Goal: Contribute content

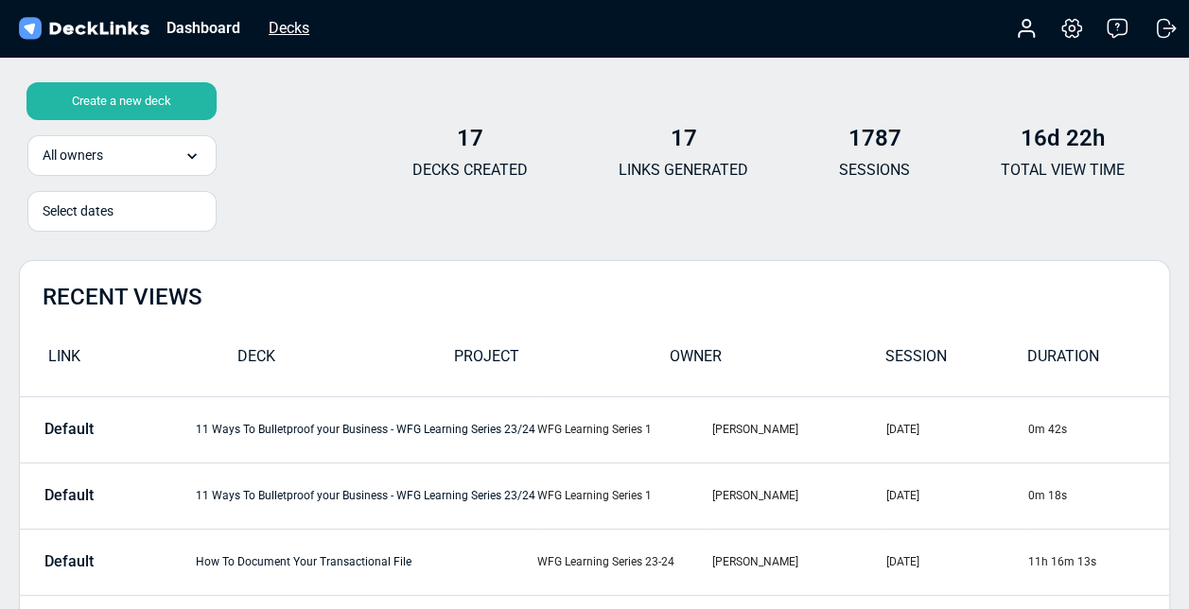
click at [290, 27] on div "Decks" at bounding box center [289, 28] width 60 height 24
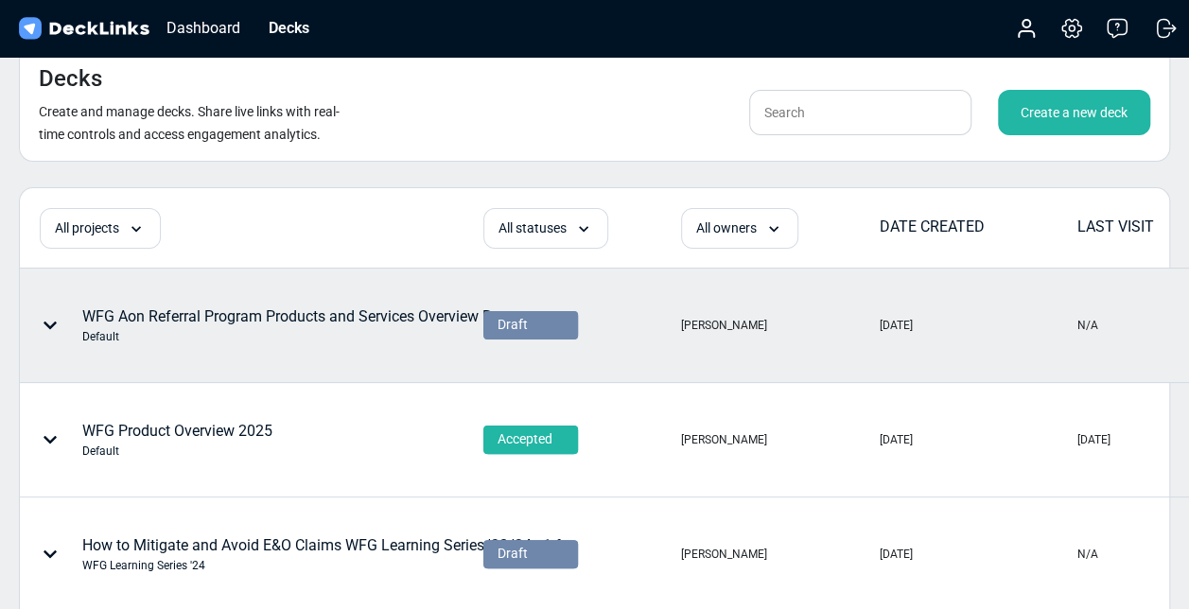
click at [241, 324] on div "WFG Aon Referral Program Products and Services Overview Revamp Default" at bounding box center [309, 325] width 455 height 40
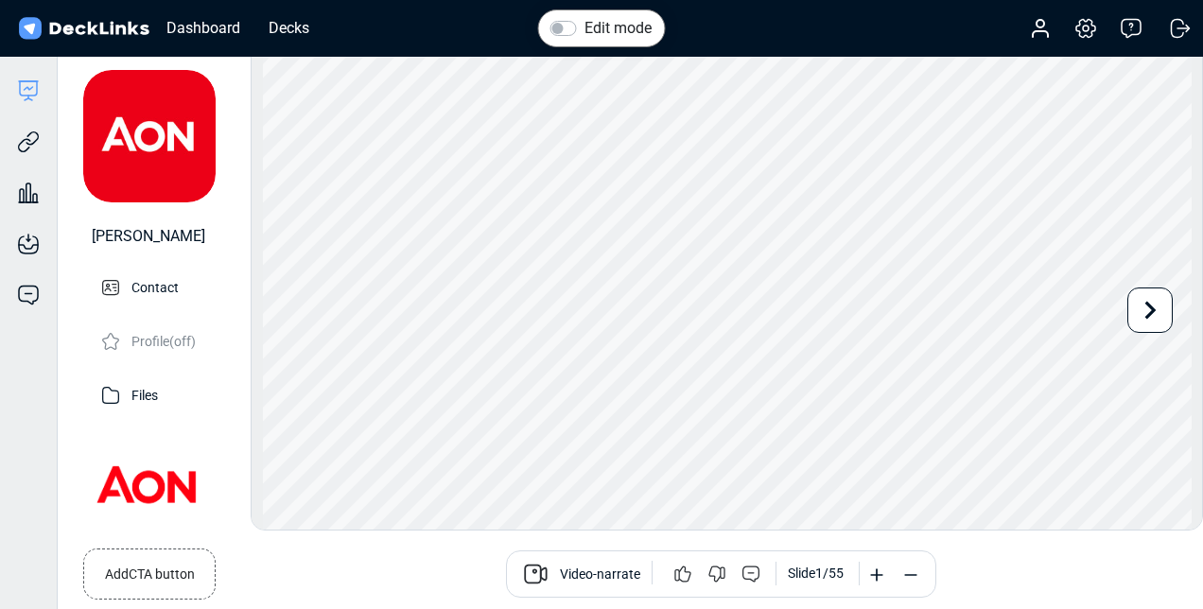
click at [584, 28] on label "Edit mode" at bounding box center [617, 28] width 67 height 23
click at [565, 28] on input "Edit mode" at bounding box center [557, 26] width 15 height 19
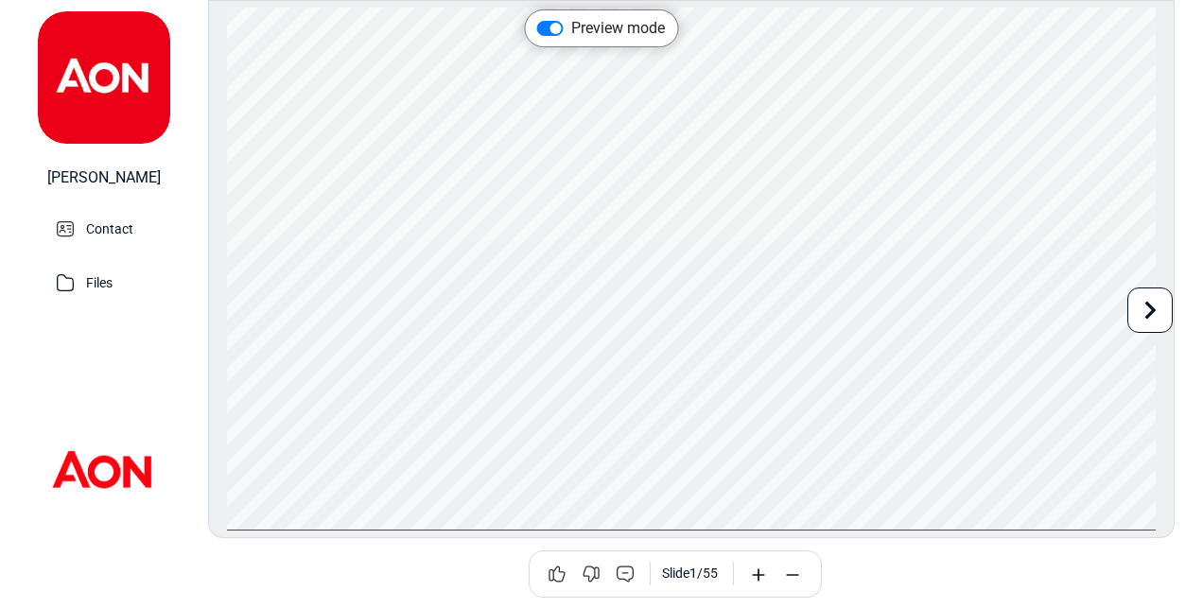
click at [571, 28] on label "Preview mode" at bounding box center [618, 28] width 94 height 23
click at [552, 28] on input "Preview mode" at bounding box center [544, 26] width 15 height 19
checkbox input "false"
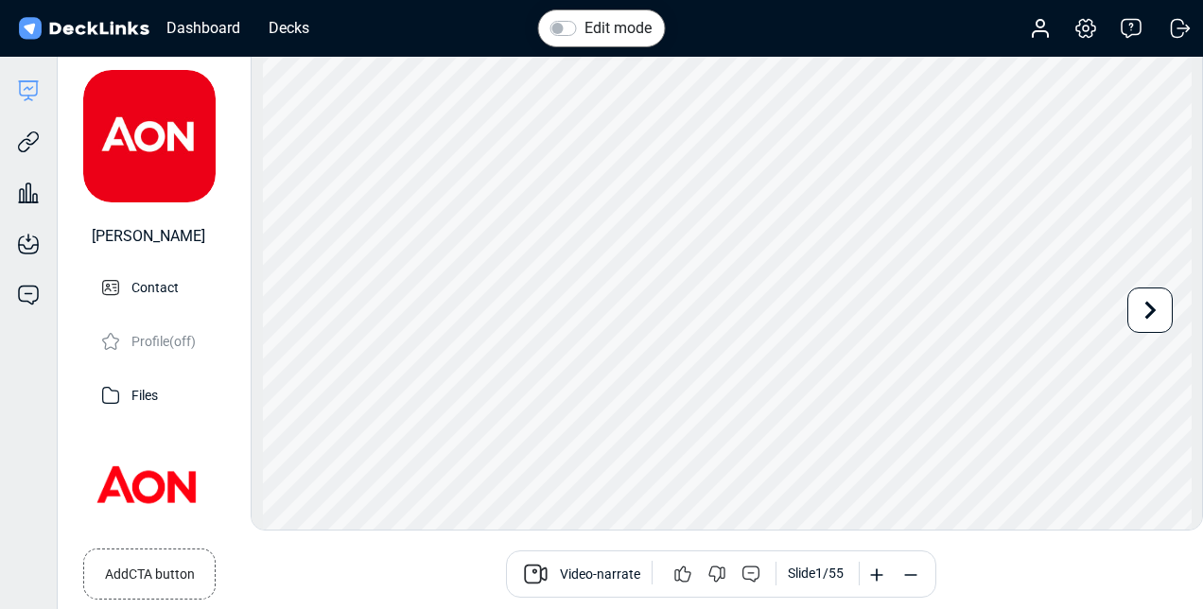
click at [574, 569] on span "Video-narrate" at bounding box center [600, 576] width 80 height 23
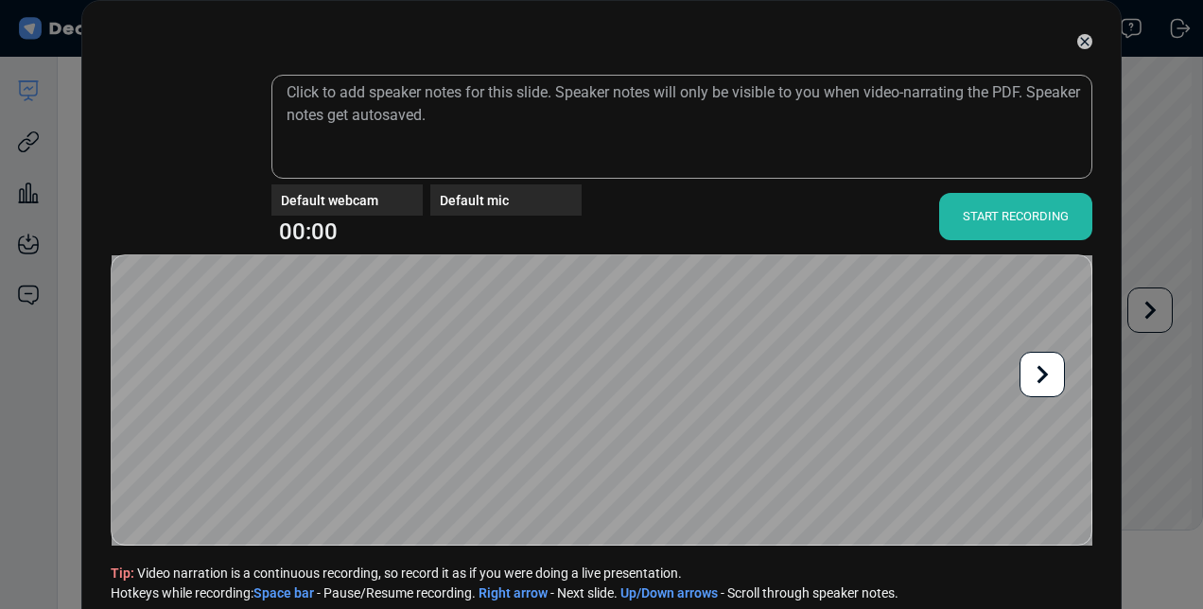
click at [989, 223] on div "START RECORDING" at bounding box center [1015, 216] width 153 height 47
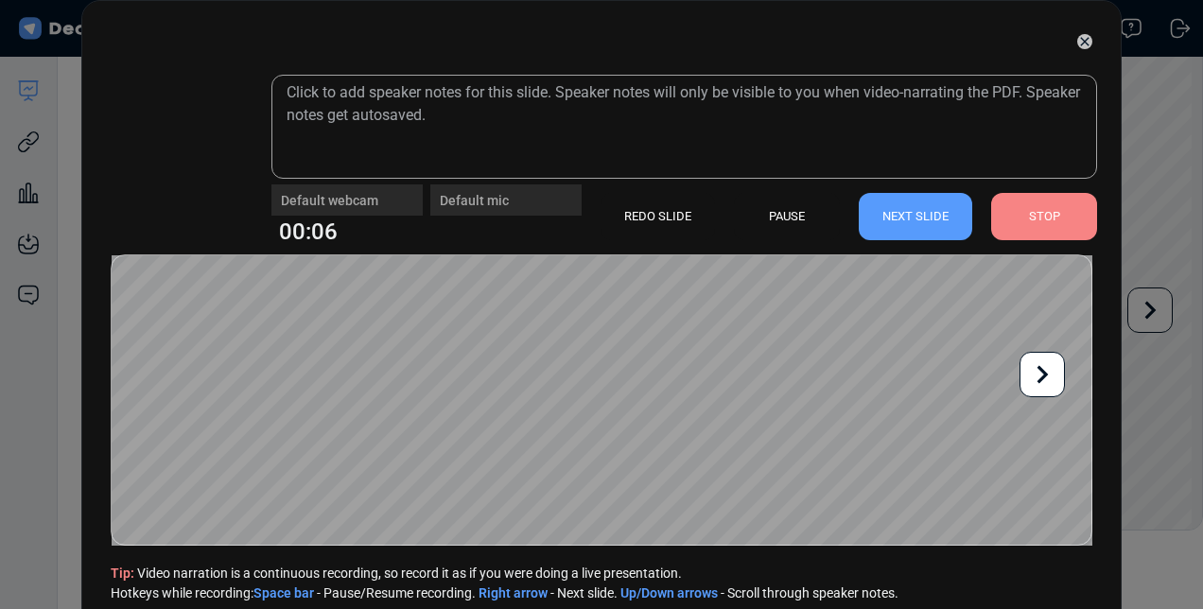
click at [1027, 208] on div "STOP" at bounding box center [1044, 216] width 106 height 47
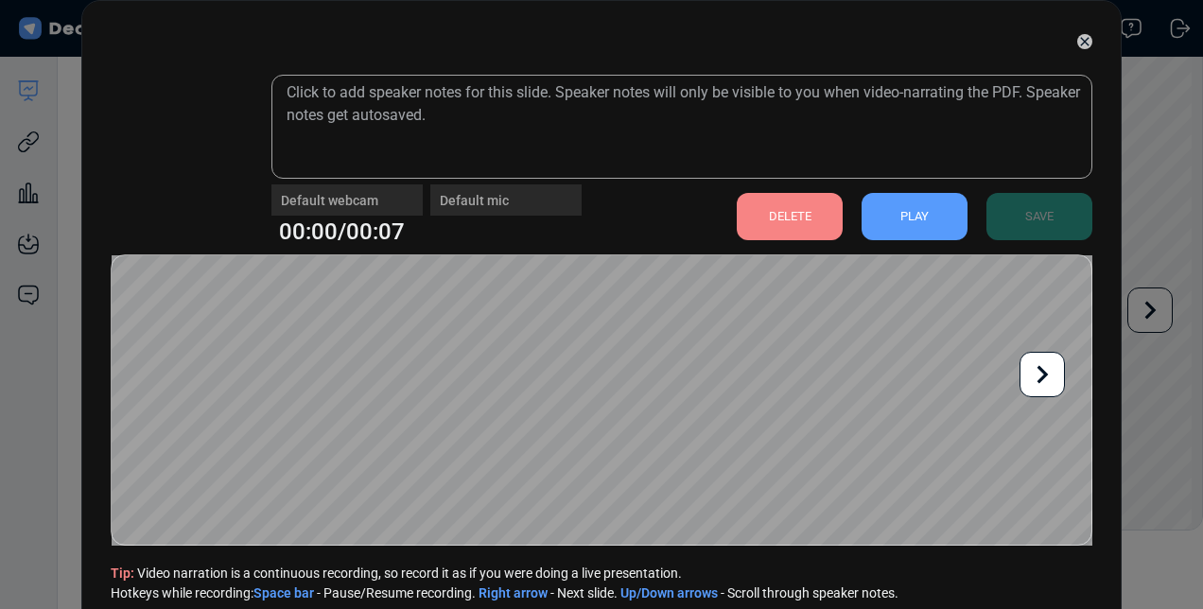
click at [915, 211] on div "PLAY" at bounding box center [914, 216] width 106 height 47
click at [794, 225] on div "DELETE" at bounding box center [790, 216] width 106 height 47
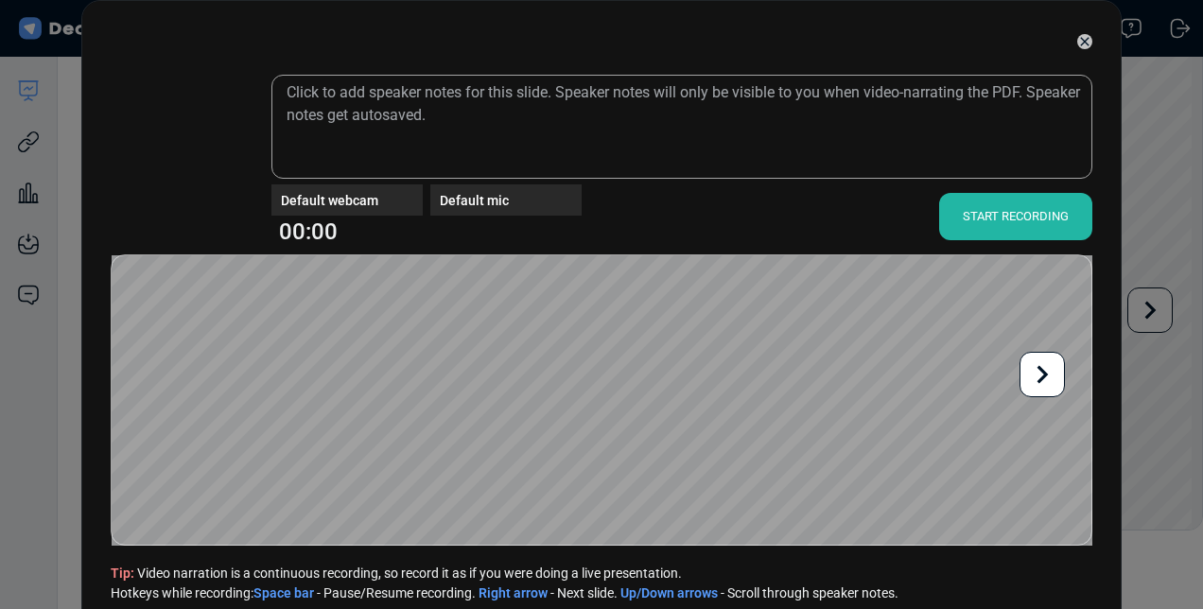
click at [1040, 210] on div "START RECORDING" at bounding box center [1015, 216] width 153 height 47
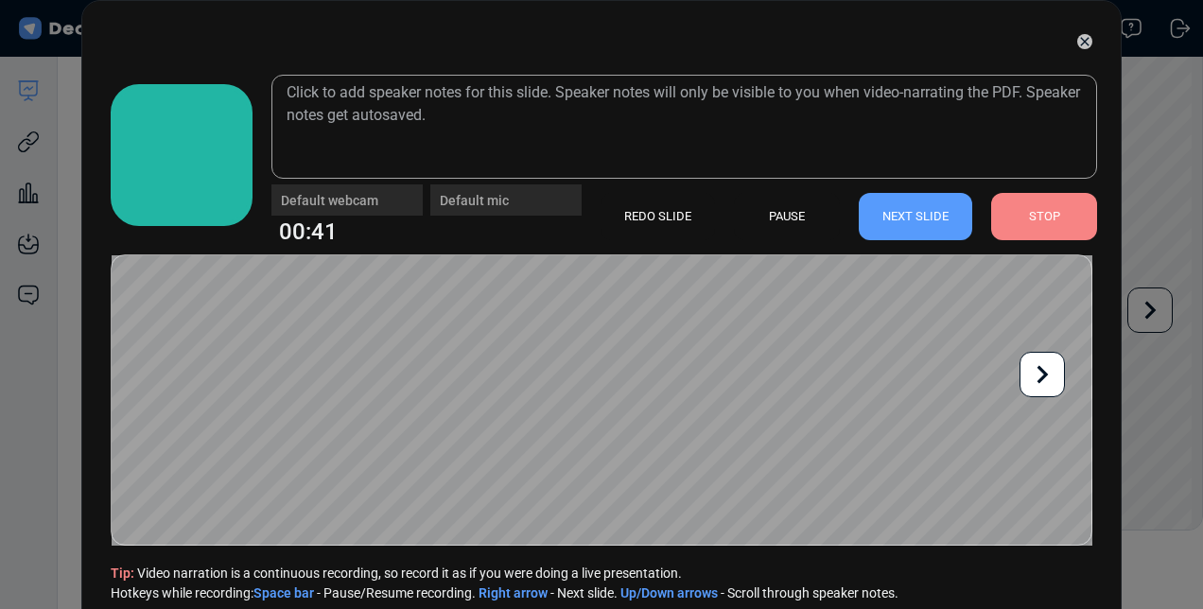
click at [1043, 373] on icon at bounding box center [1042, 375] width 11 height 18
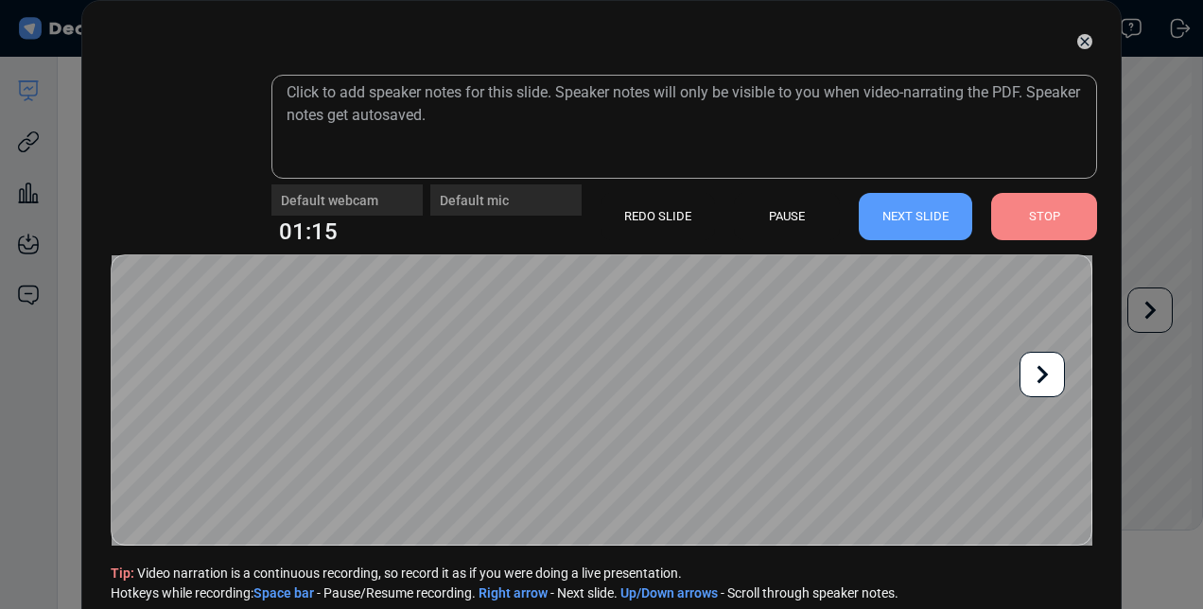
click at [1041, 374] on icon at bounding box center [1042, 375] width 36 height 36
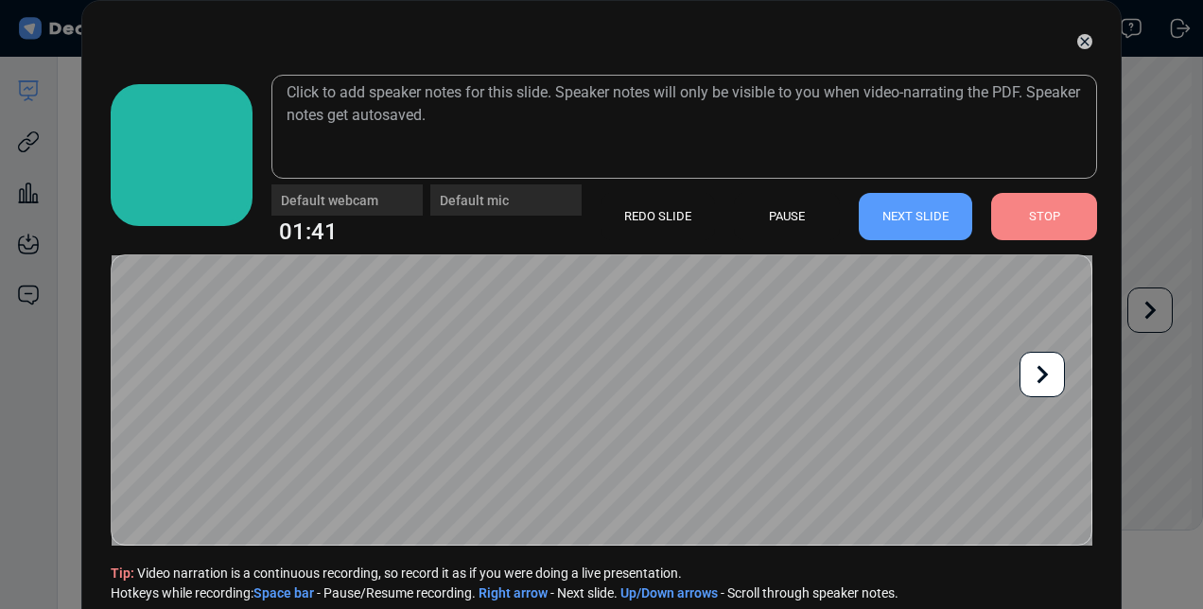
click at [1041, 374] on icon at bounding box center [1042, 375] width 36 height 36
click at [1038, 359] on icon at bounding box center [1042, 375] width 36 height 36
click at [1042, 376] on icon at bounding box center [1042, 375] width 11 height 18
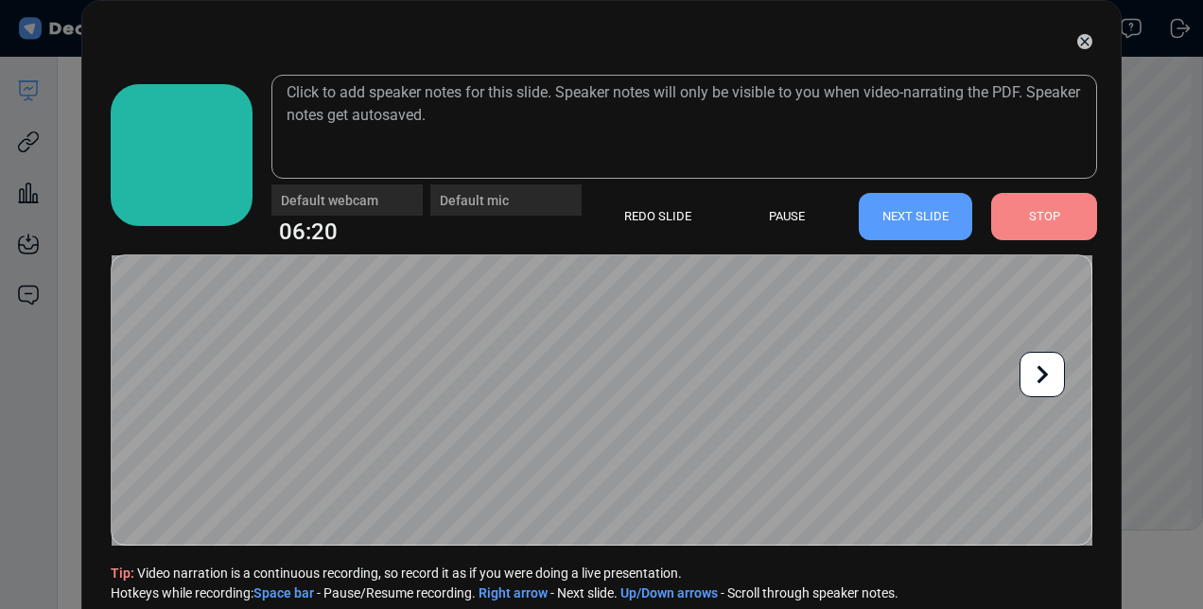
click at [1042, 374] on icon at bounding box center [1042, 375] width 36 height 36
click at [1034, 374] on icon at bounding box center [1042, 375] width 36 height 36
click at [1042, 371] on icon at bounding box center [1042, 375] width 11 height 18
click at [1038, 379] on icon at bounding box center [1042, 375] width 11 height 18
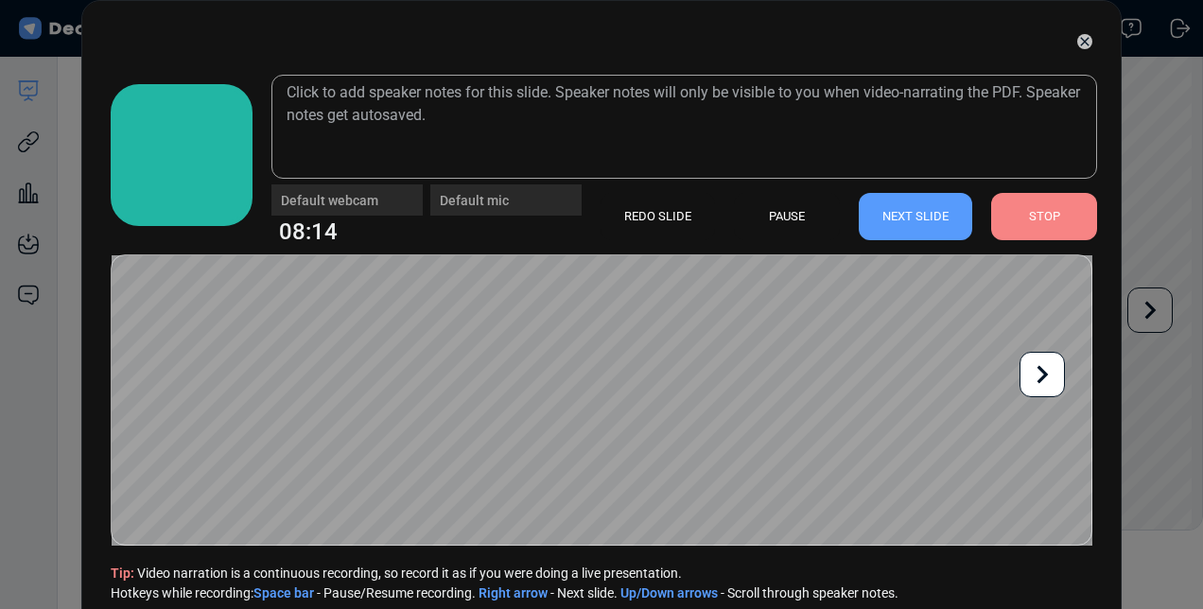
click at [1036, 228] on div "STOP" at bounding box center [1044, 216] width 106 height 47
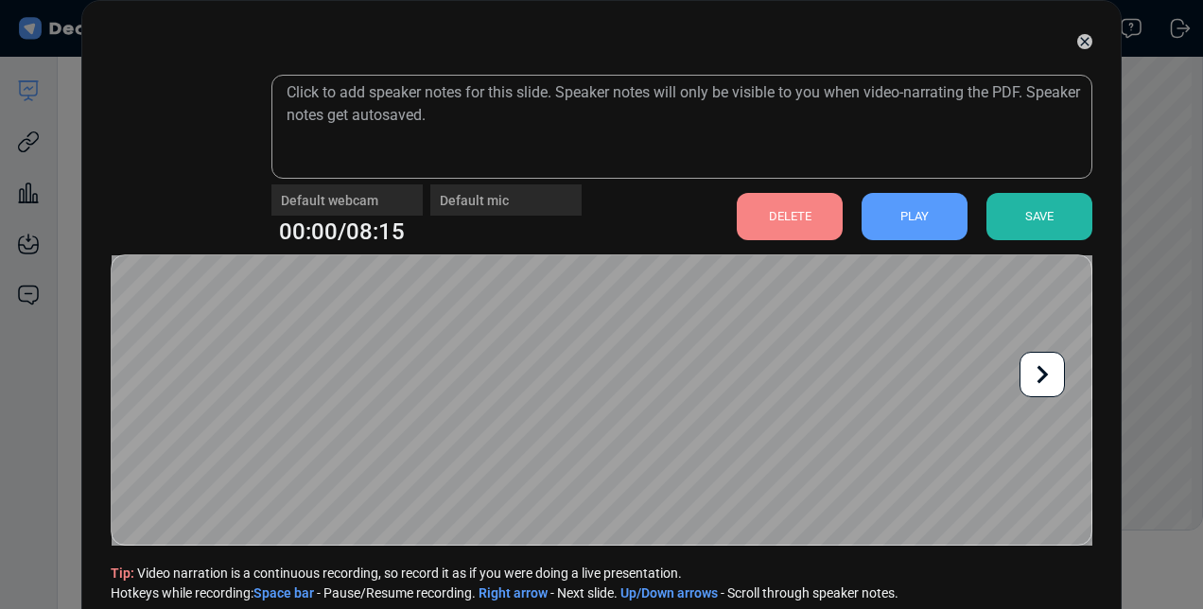
click at [938, 218] on div "PLAY" at bounding box center [914, 216] width 106 height 47
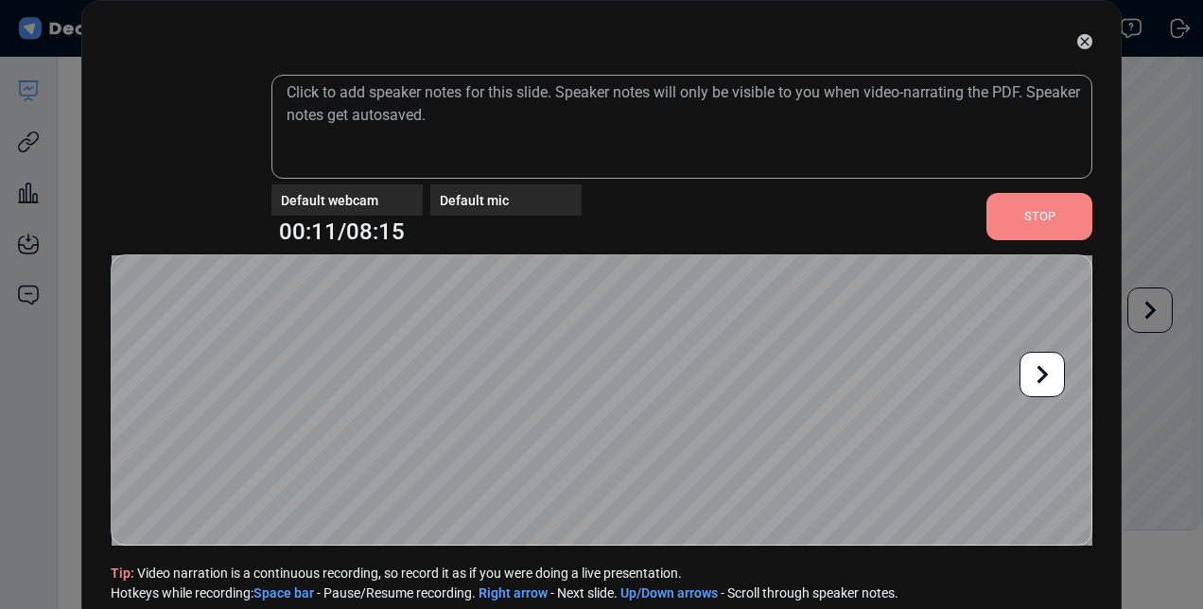
click at [1005, 225] on div "STOP" at bounding box center [1039, 216] width 106 height 47
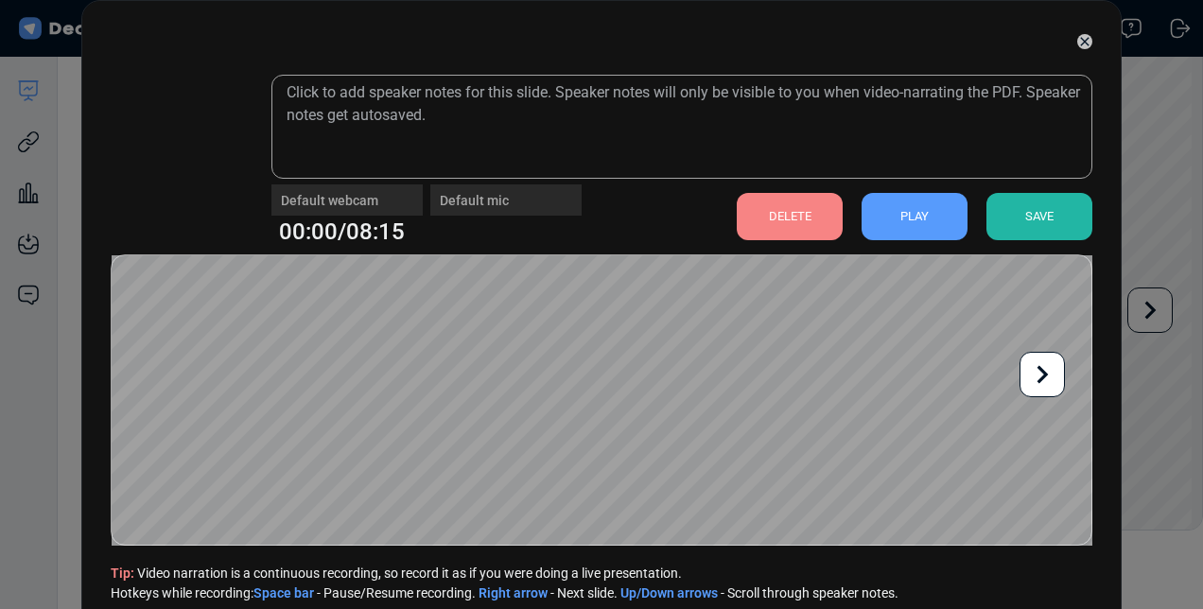
click at [815, 216] on div "DELETE" at bounding box center [790, 216] width 106 height 47
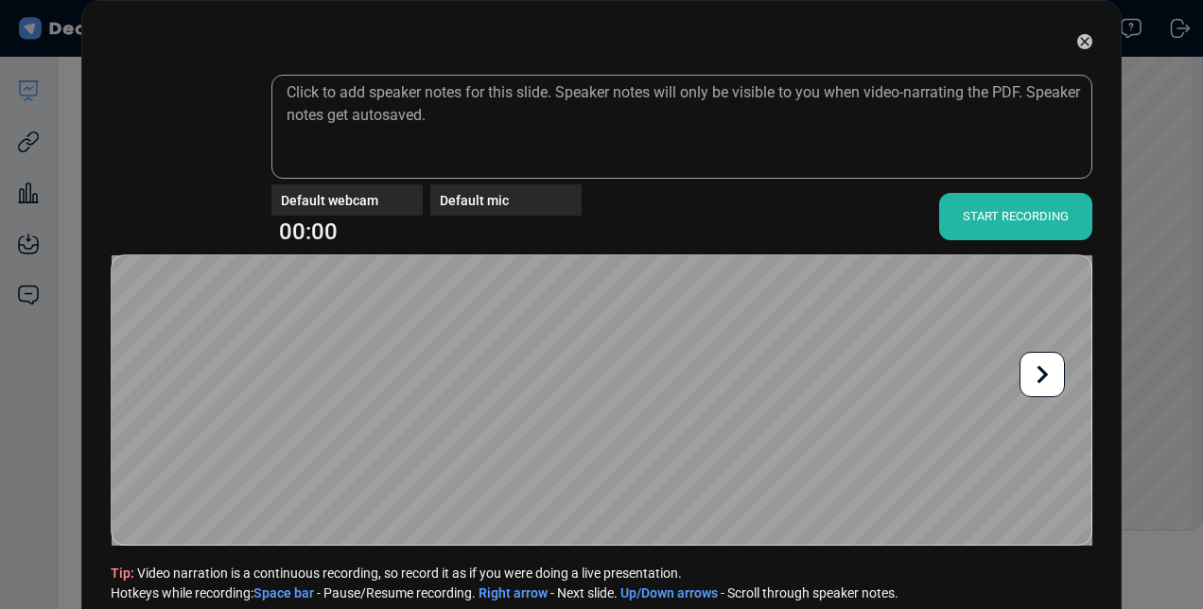
click at [970, 226] on div "START RECORDING" at bounding box center [1015, 216] width 153 height 47
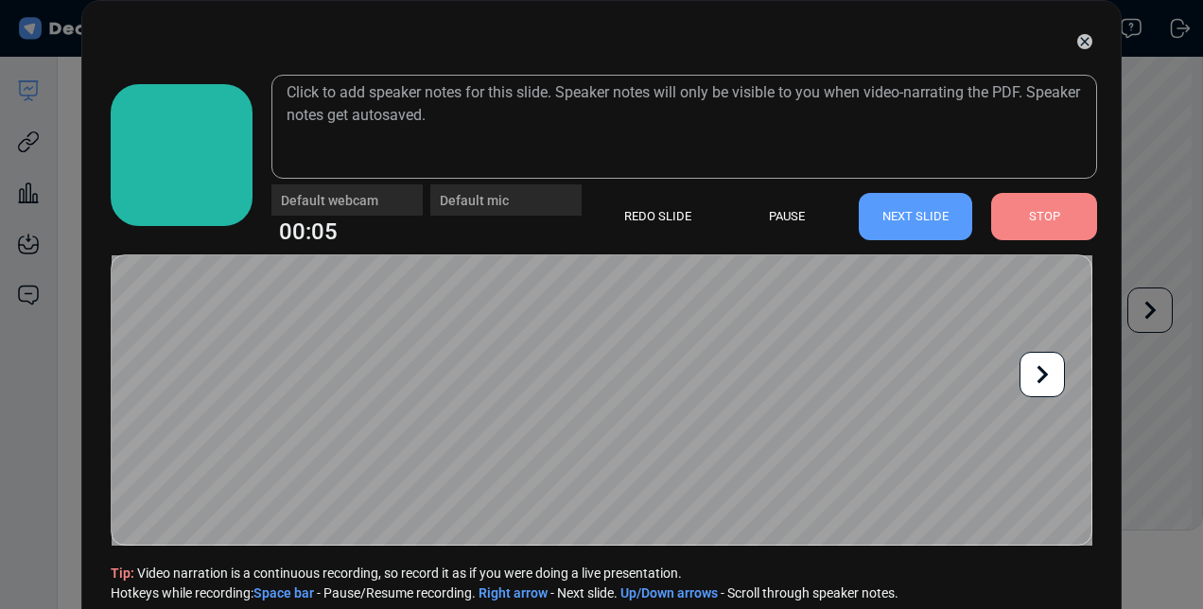
click at [1014, 208] on div "STOP" at bounding box center [1044, 216] width 106 height 47
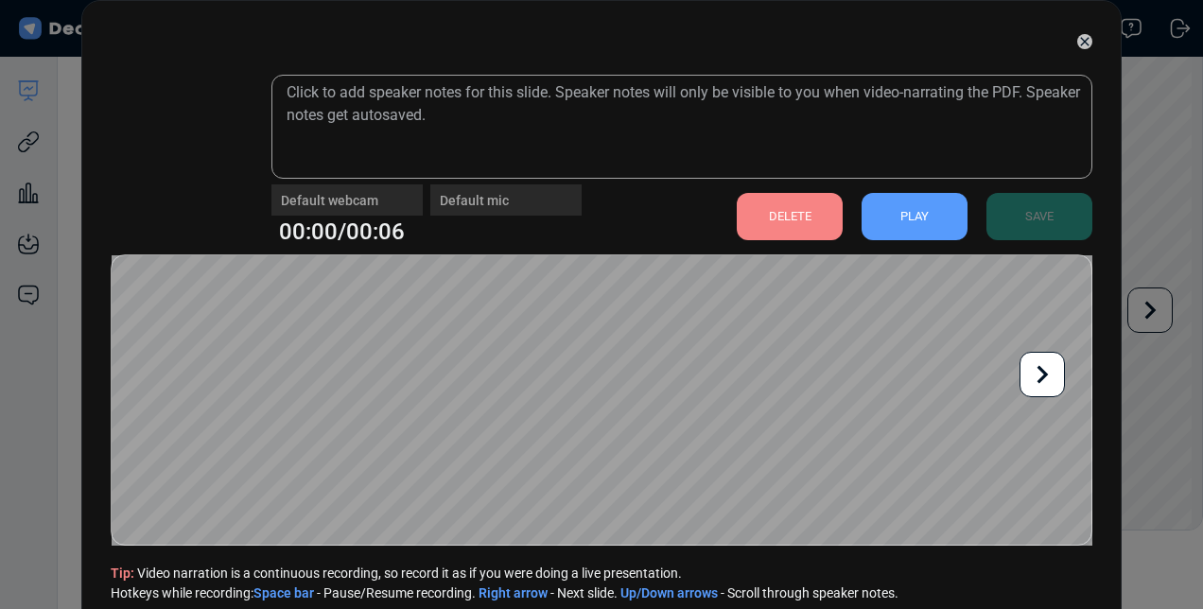
click at [823, 222] on div "DELETE" at bounding box center [790, 216] width 106 height 47
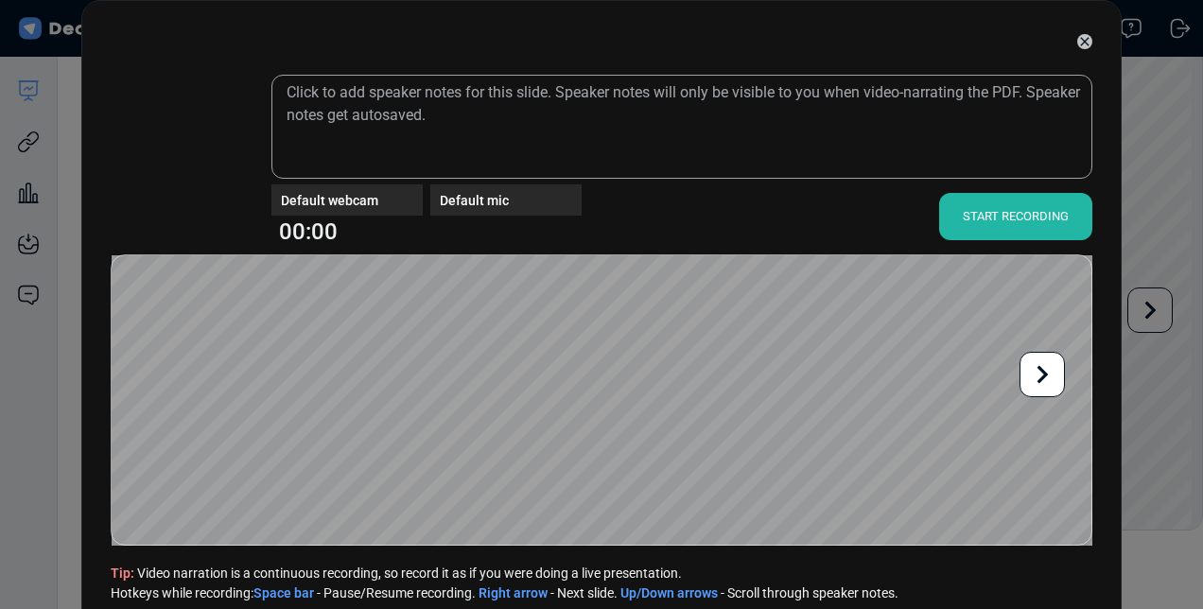
click at [998, 226] on div "START RECORDING" at bounding box center [1015, 216] width 153 height 47
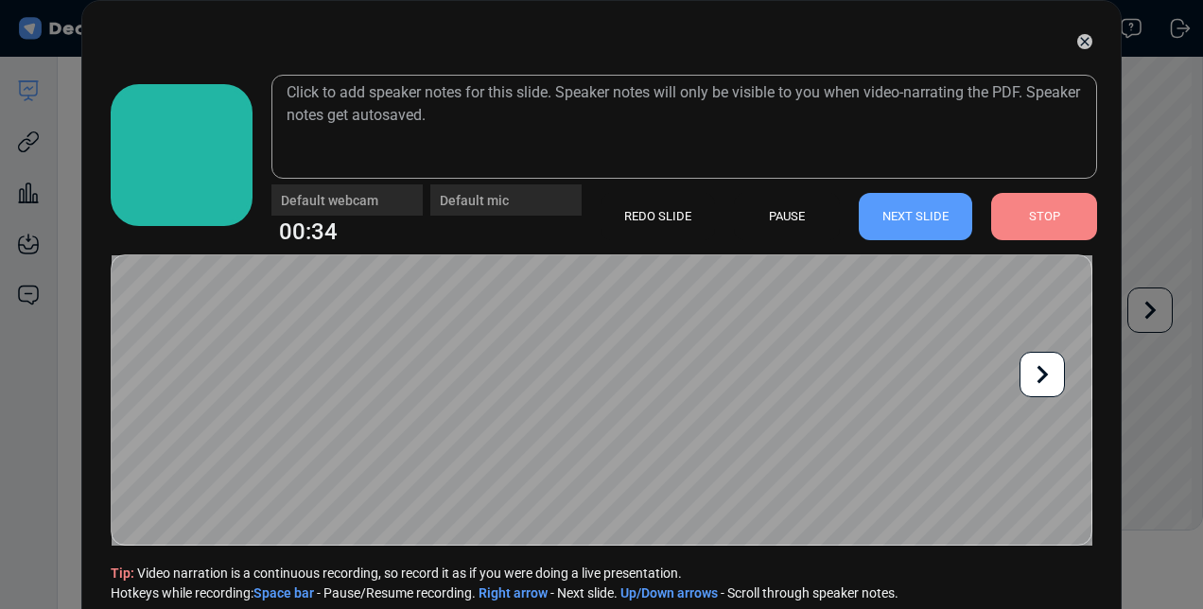
click at [1043, 373] on icon at bounding box center [1042, 375] width 11 height 18
click at [1042, 377] on icon at bounding box center [1042, 375] width 11 height 18
click at [1050, 363] on icon at bounding box center [1042, 375] width 36 height 36
click at [1045, 374] on icon at bounding box center [1042, 375] width 11 height 18
click at [1034, 368] on icon at bounding box center [1042, 375] width 36 height 36
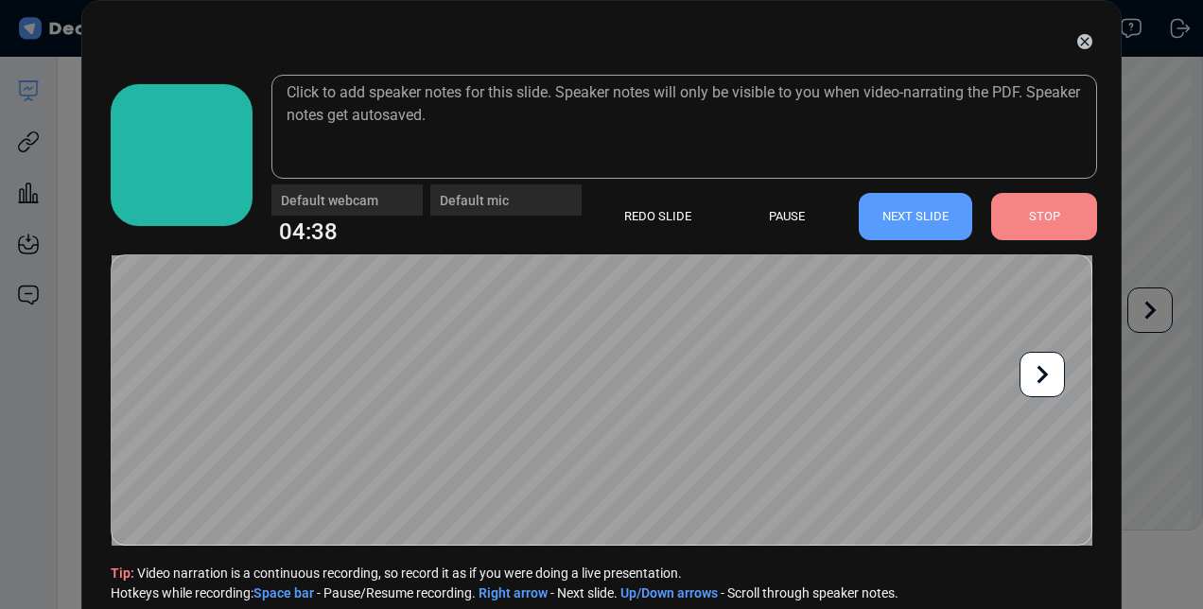
click at [1035, 374] on icon at bounding box center [1042, 375] width 36 height 36
click at [1053, 368] on icon at bounding box center [1042, 375] width 36 height 36
click at [1042, 380] on icon at bounding box center [1042, 375] width 36 height 36
click at [1035, 380] on icon at bounding box center [1042, 375] width 36 height 36
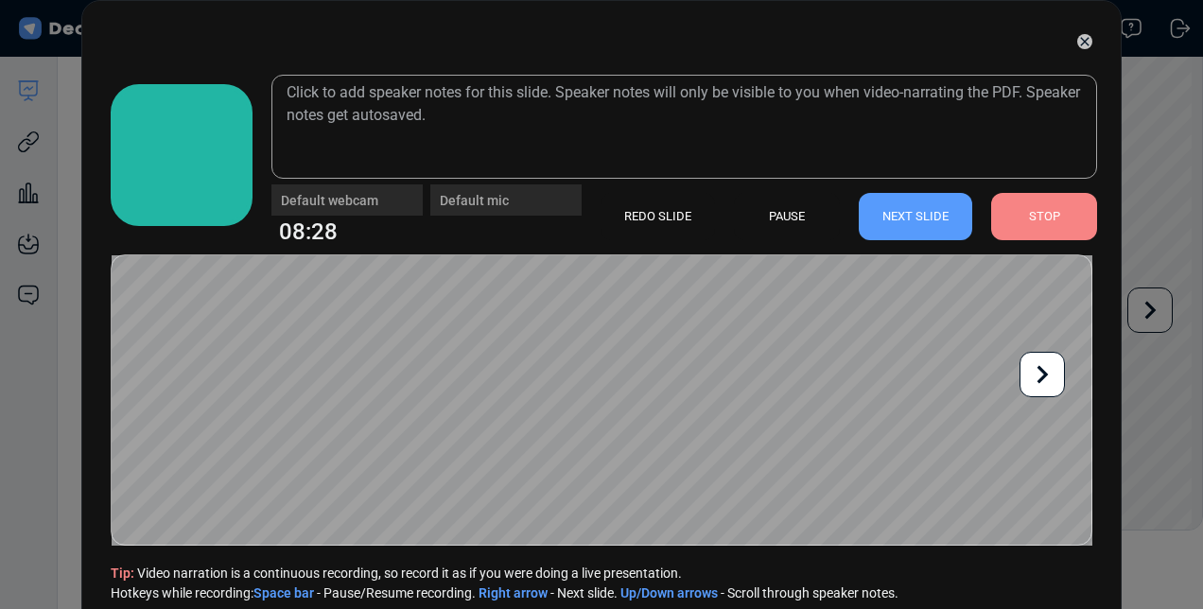
click at [1042, 376] on icon at bounding box center [1042, 375] width 11 height 18
click at [1037, 376] on icon at bounding box center [1042, 375] width 36 height 36
click at [1041, 376] on icon at bounding box center [1042, 375] width 11 height 18
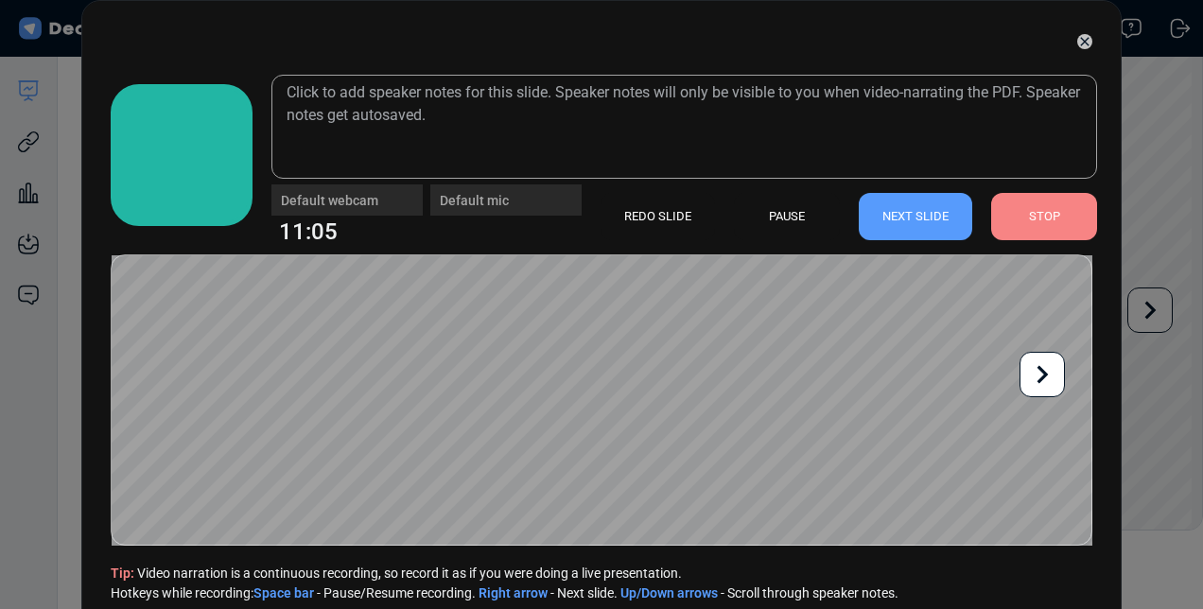
click at [1041, 376] on icon at bounding box center [1042, 375] width 11 height 18
click at [1028, 375] on icon at bounding box center [1042, 375] width 36 height 36
click at [1049, 359] on icon at bounding box center [1042, 375] width 36 height 36
click at [1021, 372] on div at bounding box center [1041, 374] width 45 height 45
click at [1033, 374] on icon at bounding box center [1042, 375] width 36 height 36
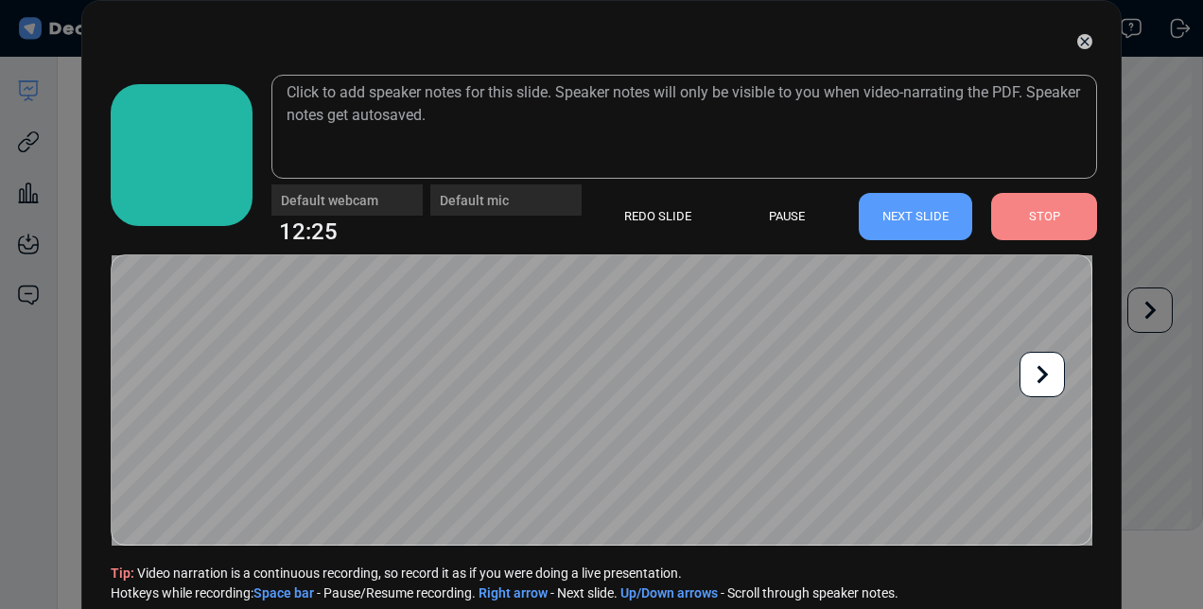
click at [1048, 376] on icon at bounding box center [1042, 375] width 36 height 36
click at [1048, 375] on icon at bounding box center [1042, 375] width 36 height 36
click at [1043, 370] on icon at bounding box center [1042, 375] width 11 height 18
click at [1042, 378] on icon at bounding box center [1042, 375] width 11 height 18
click at [1050, 376] on icon at bounding box center [1042, 375] width 36 height 36
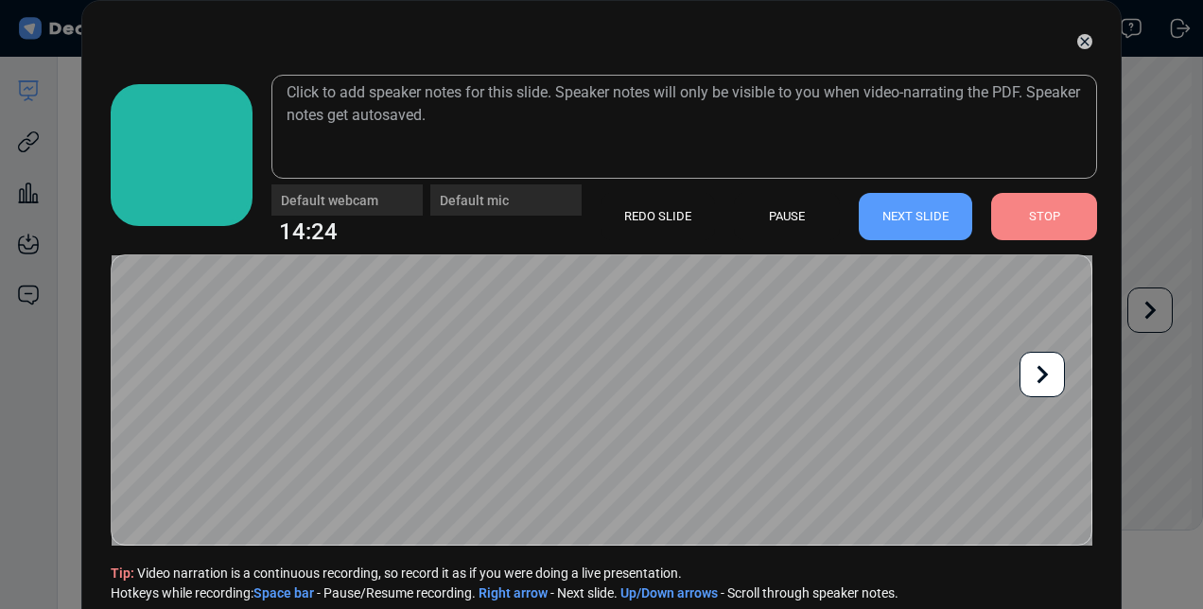
click at [1041, 375] on icon at bounding box center [1042, 375] width 36 height 36
click at [1044, 384] on icon at bounding box center [1042, 375] width 36 height 36
click at [1045, 382] on icon at bounding box center [1042, 375] width 36 height 36
click at [1042, 368] on icon at bounding box center [1042, 375] width 36 height 36
click at [1039, 378] on icon at bounding box center [1042, 375] width 36 height 36
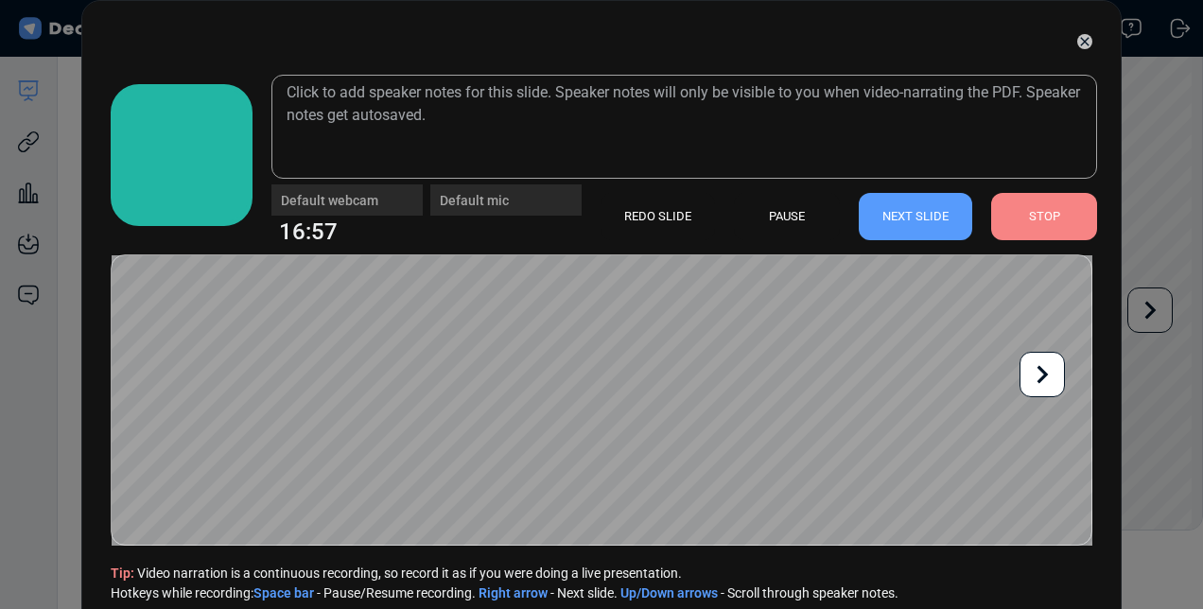
click at [1048, 378] on icon at bounding box center [1042, 375] width 36 height 36
click at [1052, 376] on icon at bounding box center [1042, 375] width 36 height 36
click at [1043, 382] on icon at bounding box center [1042, 375] width 36 height 36
click at [1042, 383] on icon at bounding box center [1042, 375] width 36 height 36
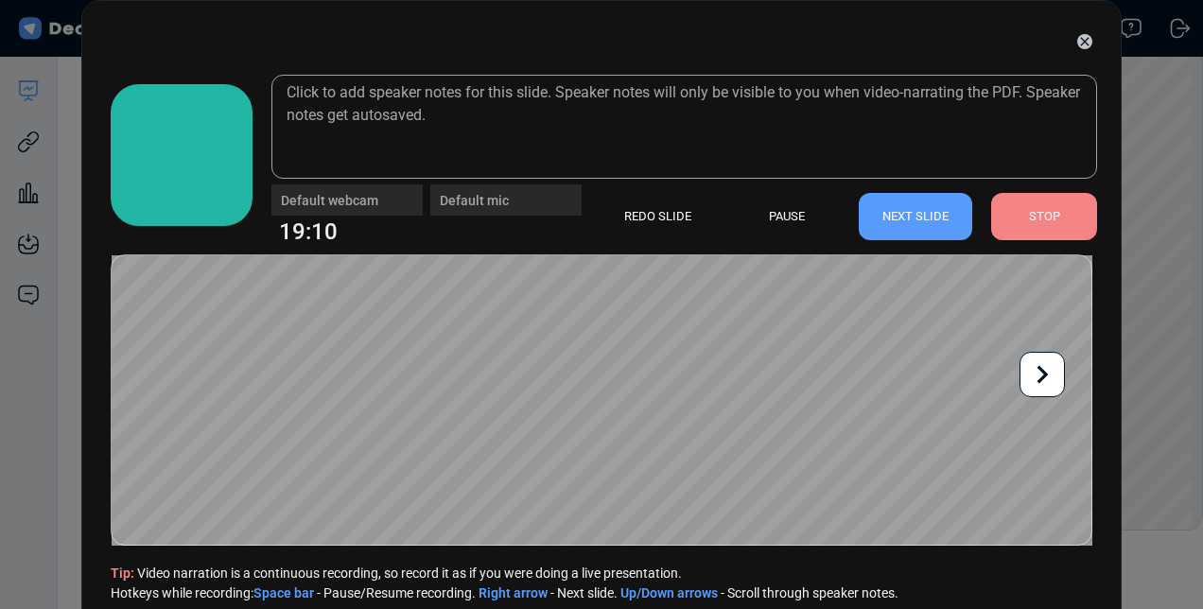
click at [1042, 383] on icon at bounding box center [1042, 375] width 36 height 36
click at [1037, 373] on icon at bounding box center [1042, 375] width 36 height 36
click at [1041, 373] on icon at bounding box center [1042, 375] width 36 height 36
click at [1050, 372] on icon at bounding box center [1042, 375] width 36 height 36
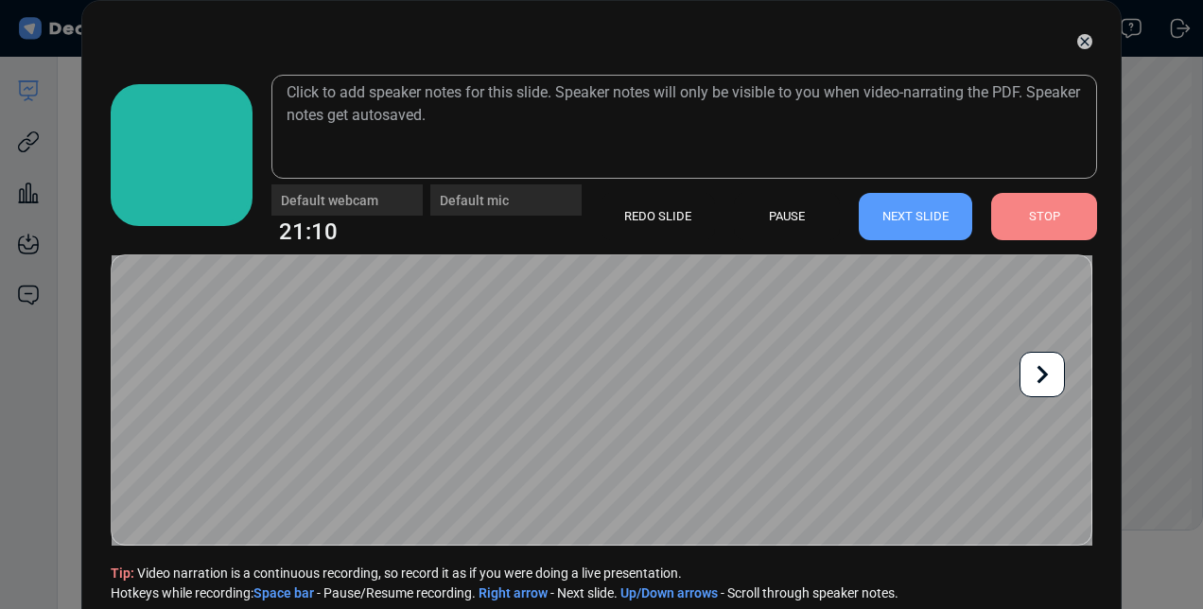
click at [1050, 372] on icon at bounding box center [1042, 375] width 36 height 36
click at [1052, 374] on icon at bounding box center [1042, 375] width 36 height 36
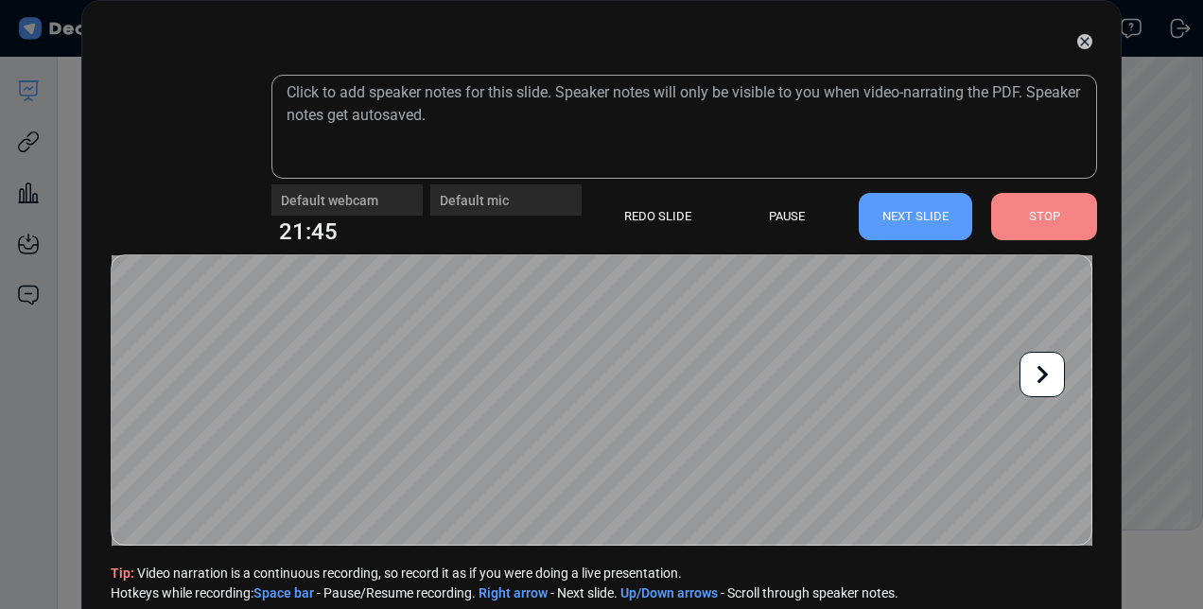
click at [1044, 374] on icon at bounding box center [1042, 375] width 11 height 18
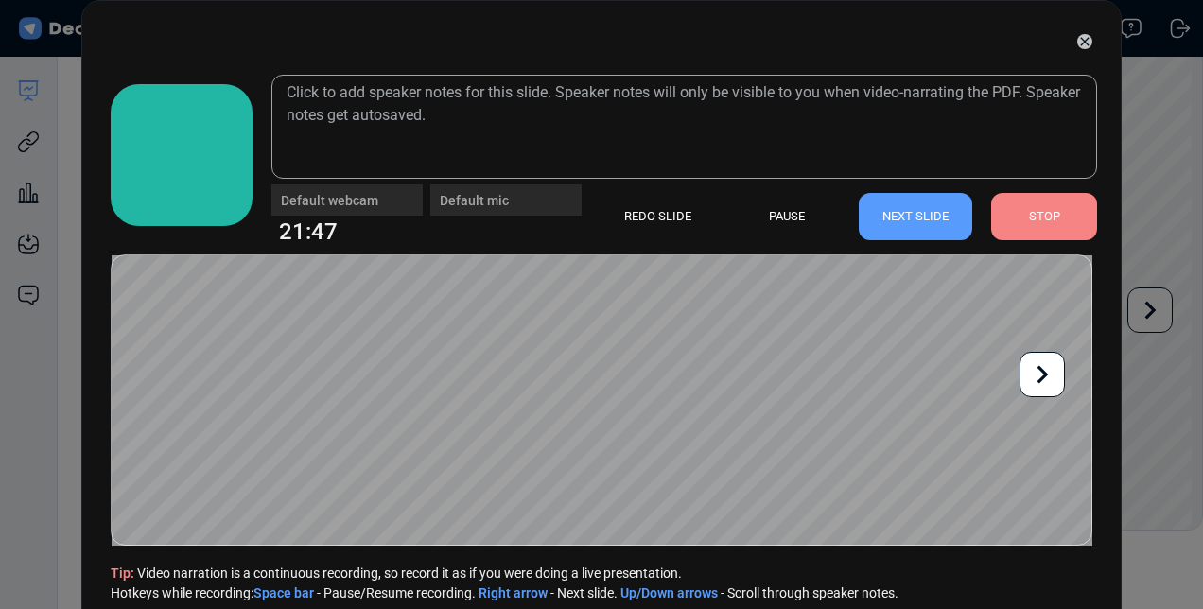
click at [1044, 374] on icon at bounding box center [1042, 375] width 11 height 18
click at [1046, 380] on icon at bounding box center [1042, 375] width 36 height 36
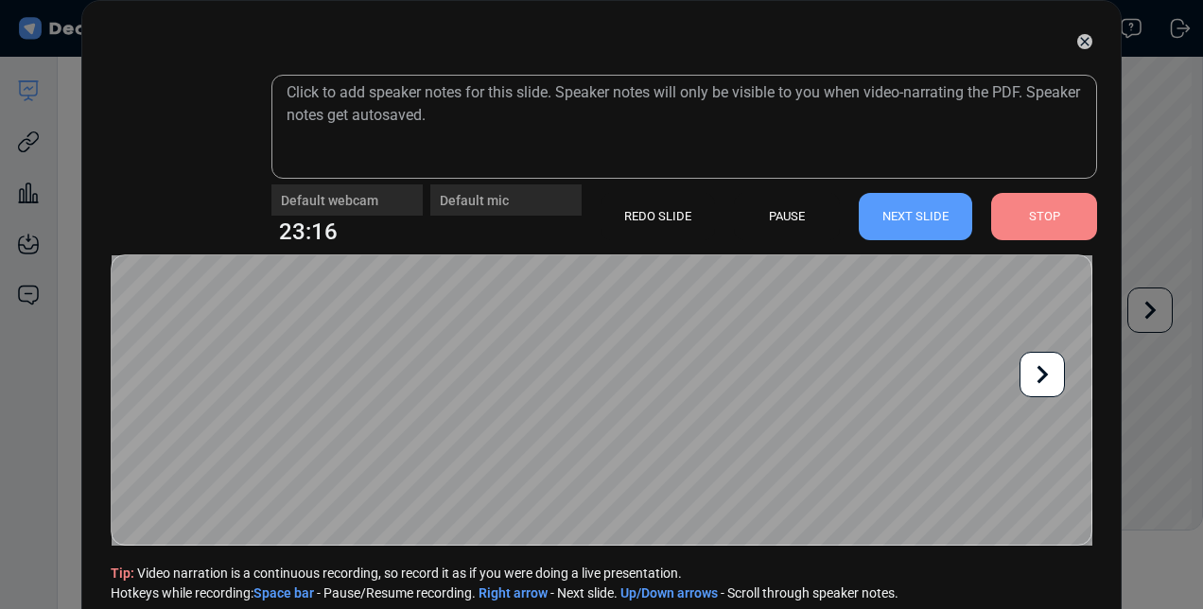
click at [1046, 380] on icon at bounding box center [1042, 375] width 36 height 36
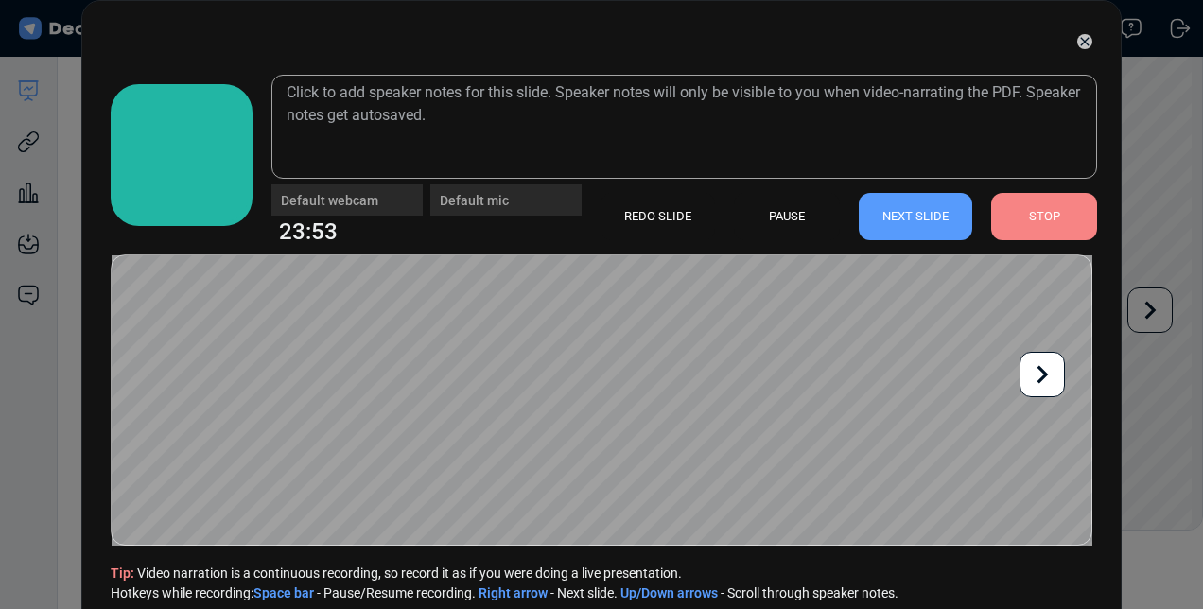
click at [1035, 378] on icon at bounding box center [1042, 375] width 36 height 36
click at [1052, 382] on icon at bounding box center [1042, 375] width 36 height 36
click at [1048, 379] on icon at bounding box center [1042, 375] width 36 height 36
click at [1035, 382] on icon at bounding box center [1042, 375] width 36 height 36
click at [1044, 378] on icon at bounding box center [1042, 375] width 11 height 18
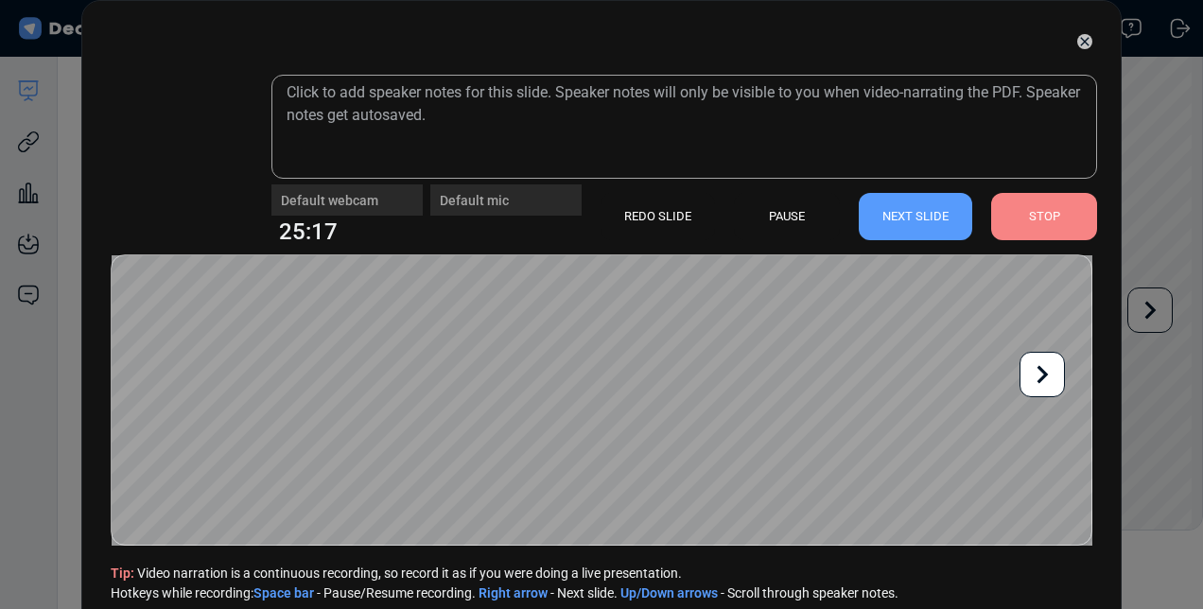
click at [1044, 378] on icon at bounding box center [1042, 375] width 11 height 18
click at [1045, 373] on icon at bounding box center [1042, 375] width 11 height 18
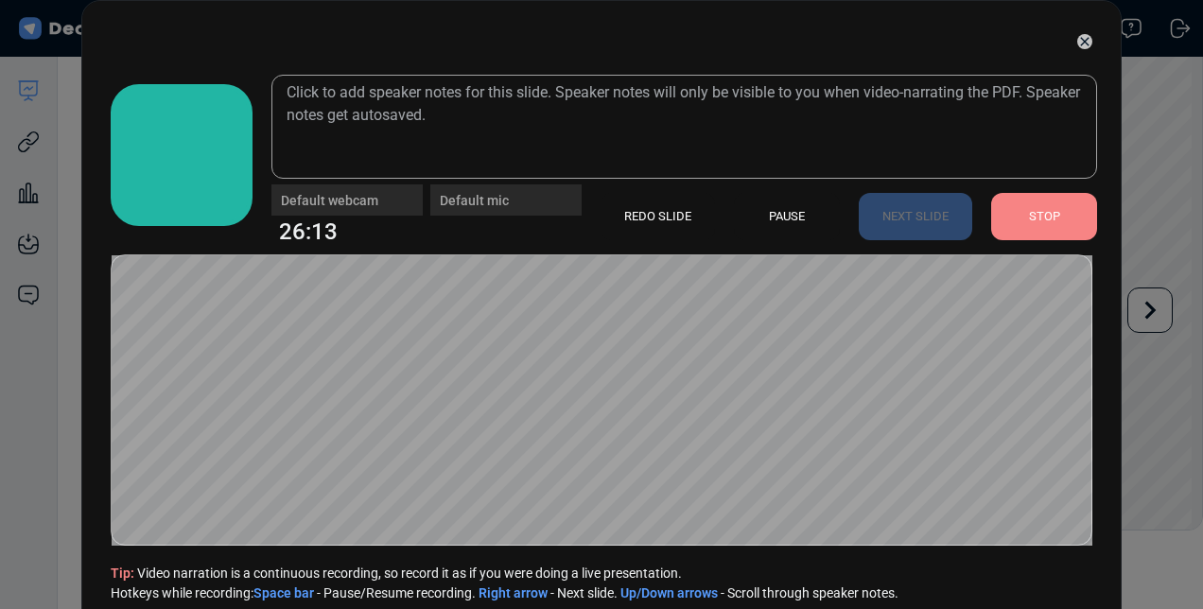
scroll to position [67, 0]
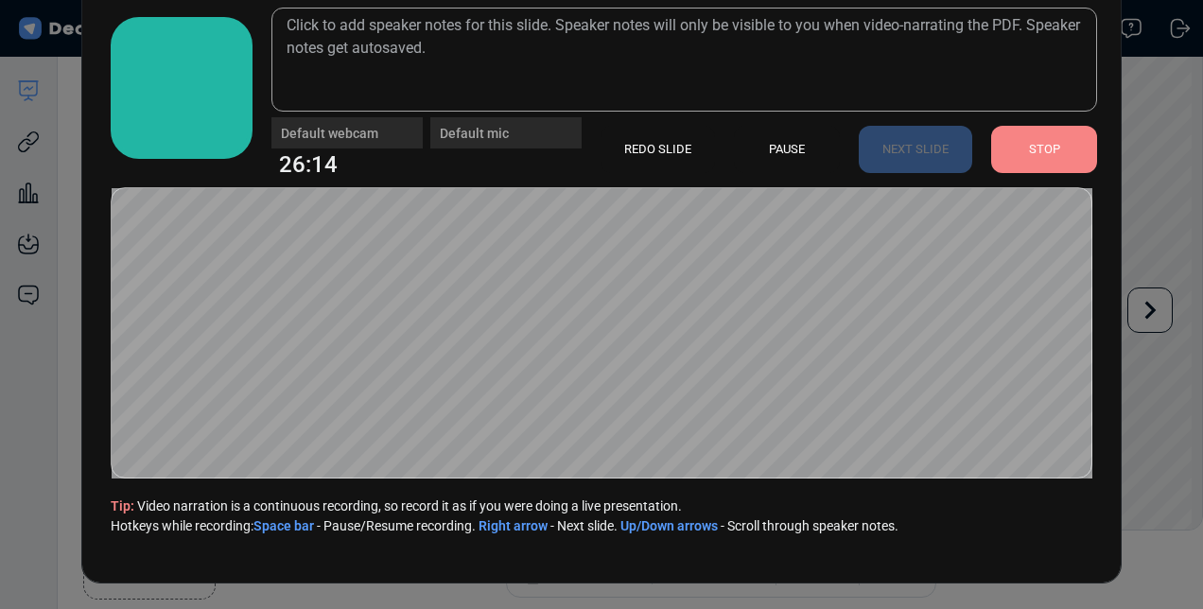
click at [1057, 152] on div "STOP" at bounding box center [1044, 149] width 106 height 47
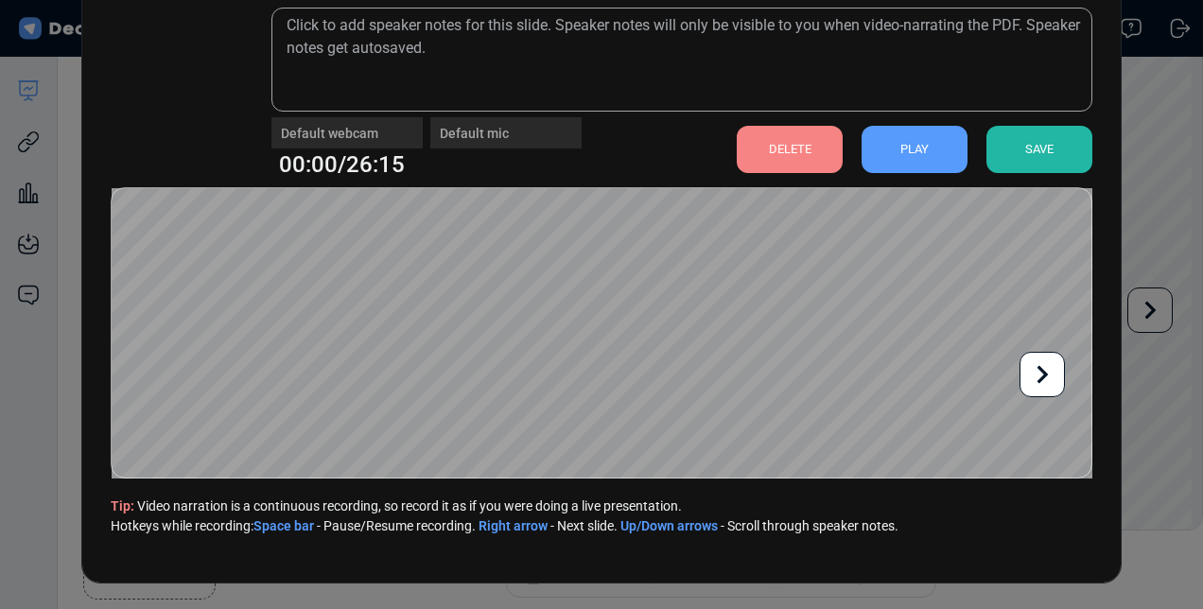
click at [1006, 153] on div "SAVE" at bounding box center [1039, 149] width 106 height 47
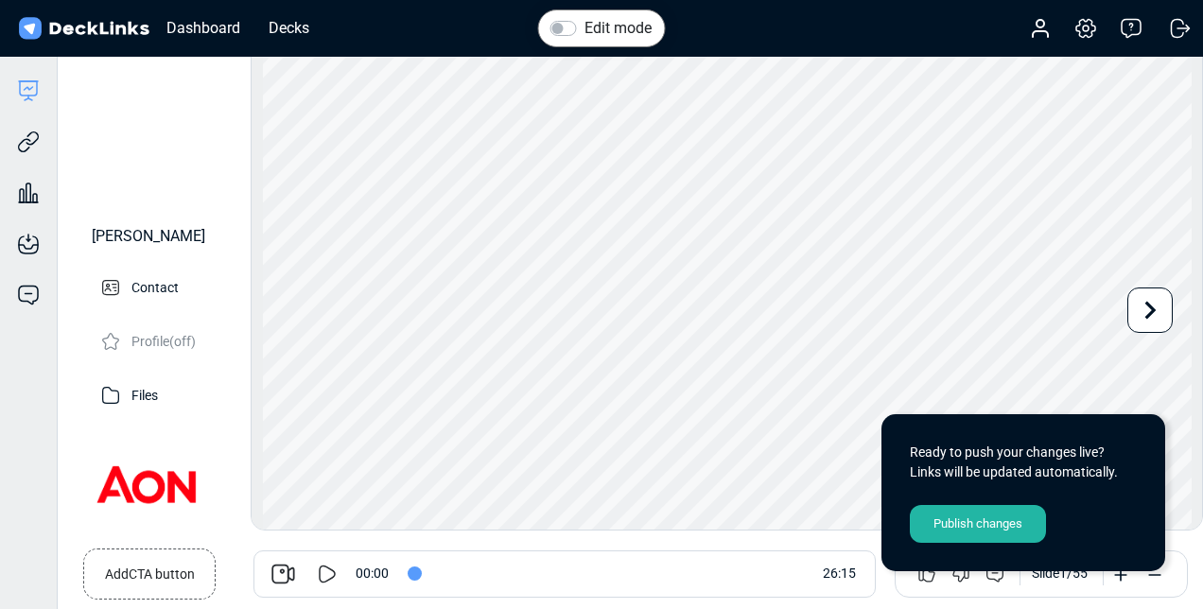
click at [993, 510] on div "Publish changes" at bounding box center [978, 524] width 136 height 38
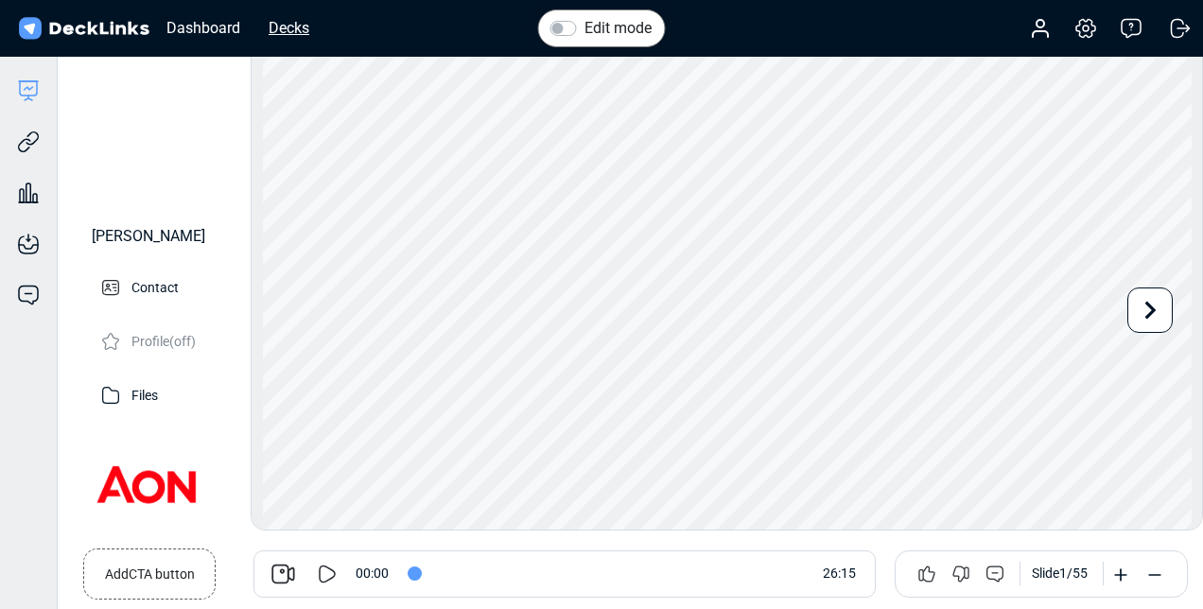
click at [297, 23] on div "Decks" at bounding box center [289, 28] width 60 height 24
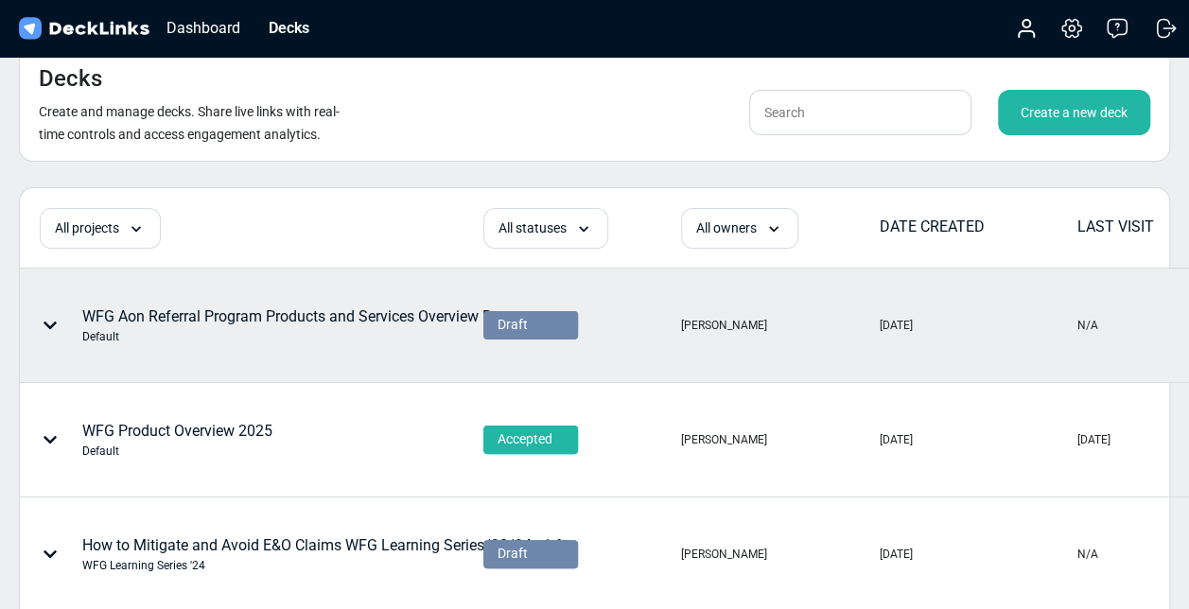
click at [311, 306] on div "WFG Aon Referral Program Products and Services Overview Revamp Default" at bounding box center [309, 325] width 455 height 40
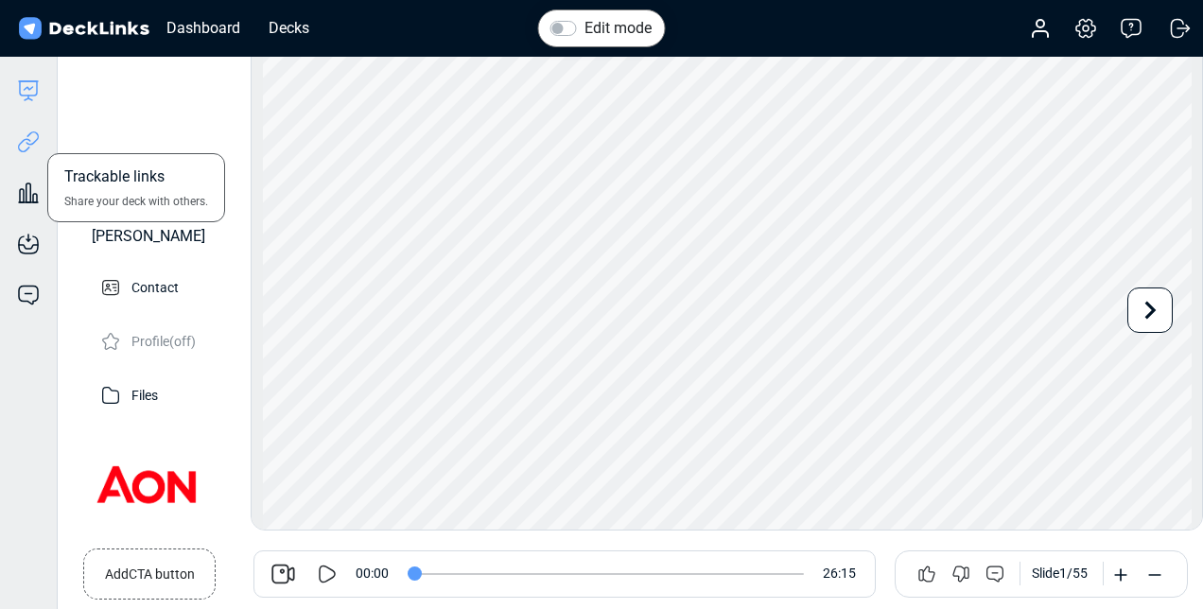
click at [21, 144] on icon at bounding box center [28, 141] width 23 height 23
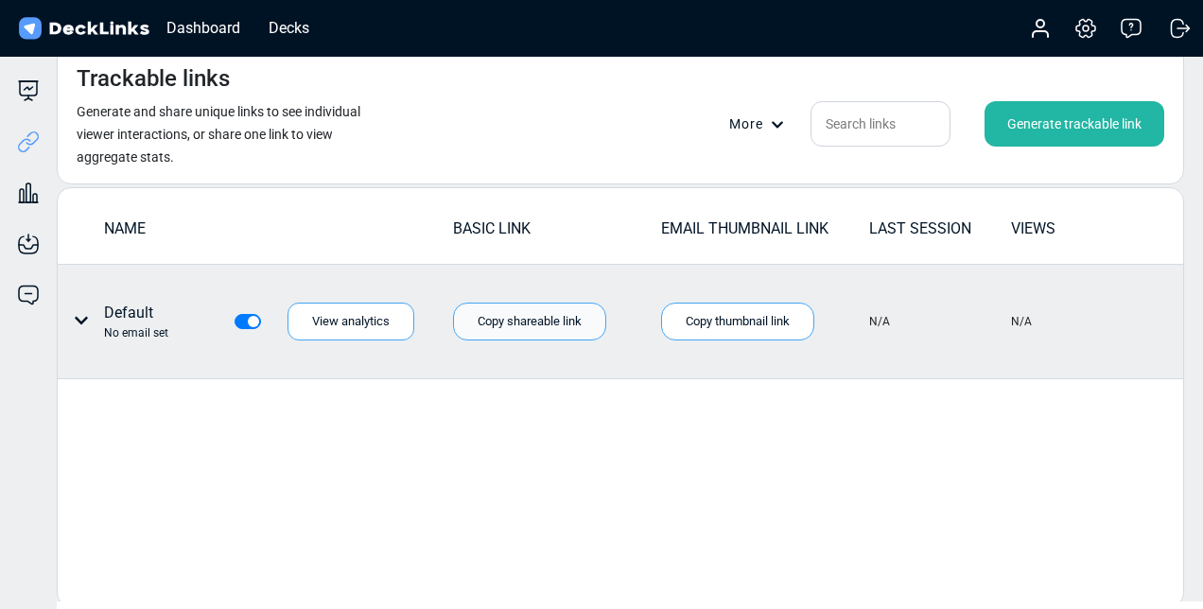
click at [526, 331] on div "Copy shareable link" at bounding box center [529, 322] width 153 height 38
click at [673, 329] on div "Copy thumbnail link" at bounding box center [737, 322] width 153 height 38
click at [546, 328] on div "Copy shareable link" at bounding box center [529, 322] width 153 height 38
